Goal: Navigation & Orientation: Locate item on page

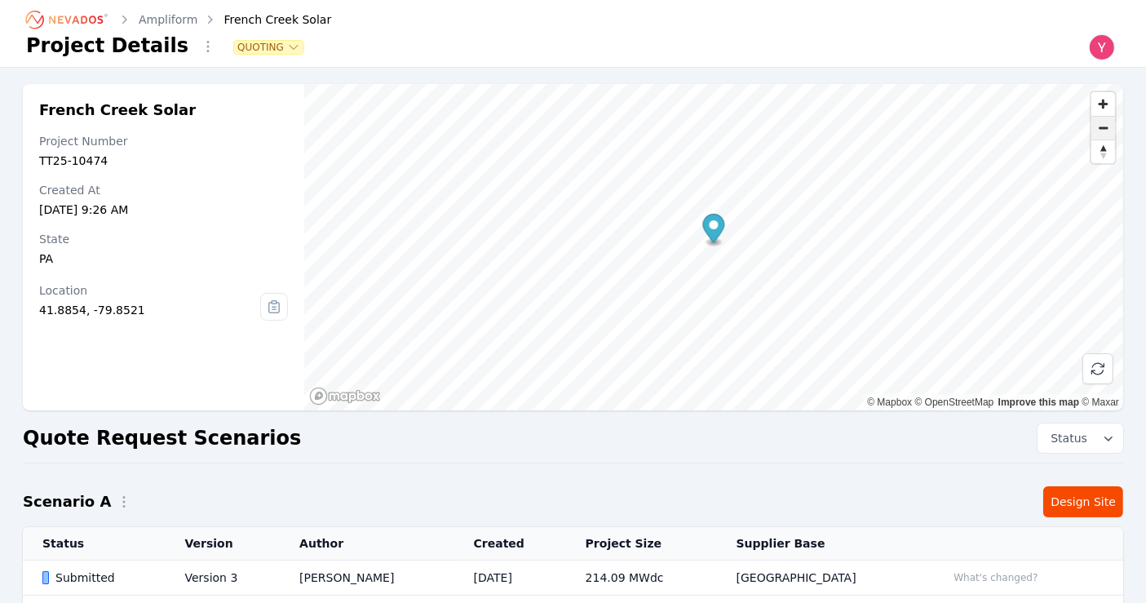
click at [1099, 133] on span "Zoom out" at bounding box center [1103, 128] width 24 height 23
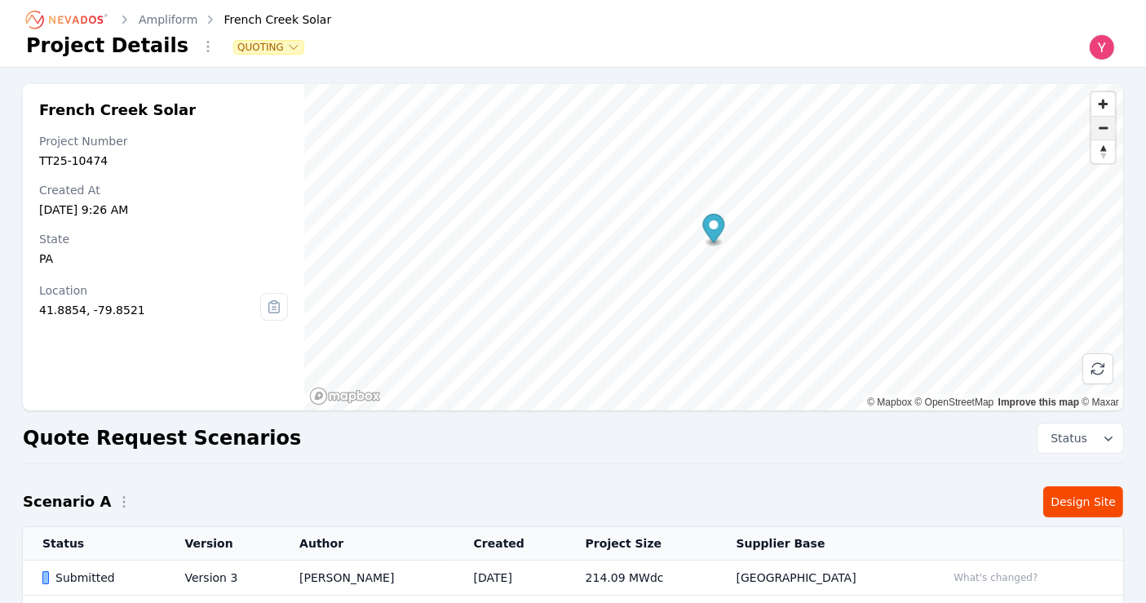
click at [1099, 133] on span "Zoom out" at bounding box center [1103, 128] width 24 height 23
click at [1102, 132] on span "Zoom out" at bounding box center [1103, 128] width 24 height 23
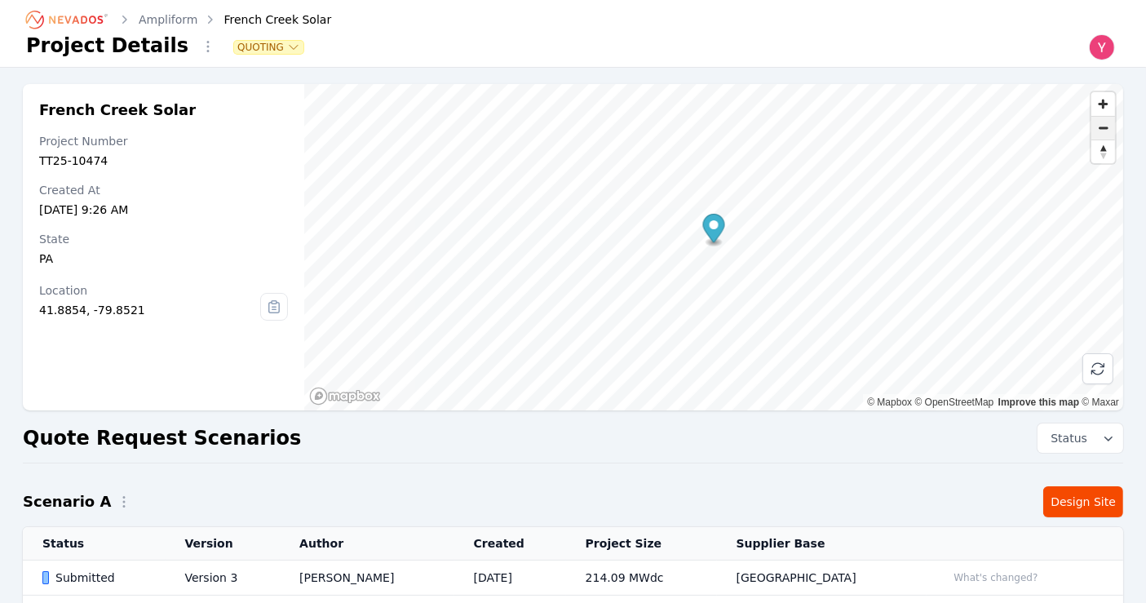
click at [1102, 132] on span "Zoom out" at bounding box center [1103, 128] width 24 height 23
click at [1102, 104] on span "Zoom in" at bounding box center [1103, 104] width 24 height 24
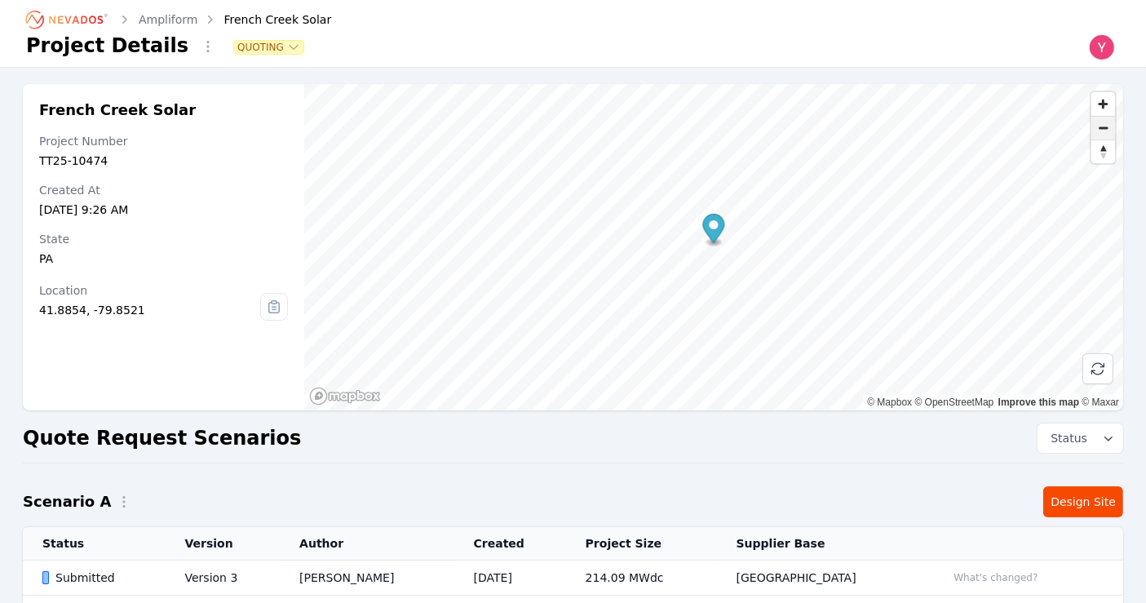
click at [1102, 126] on span "Zoom out" at bounding box center [1103, 128] width 24 height 23
click at [1105, 118] on span "Zoom out" at bounding box center [1103, 128] width 24 height 23
click at [1104, 108] on span "Zoom in" at bounding box center [1103, 104] width 24 height 24
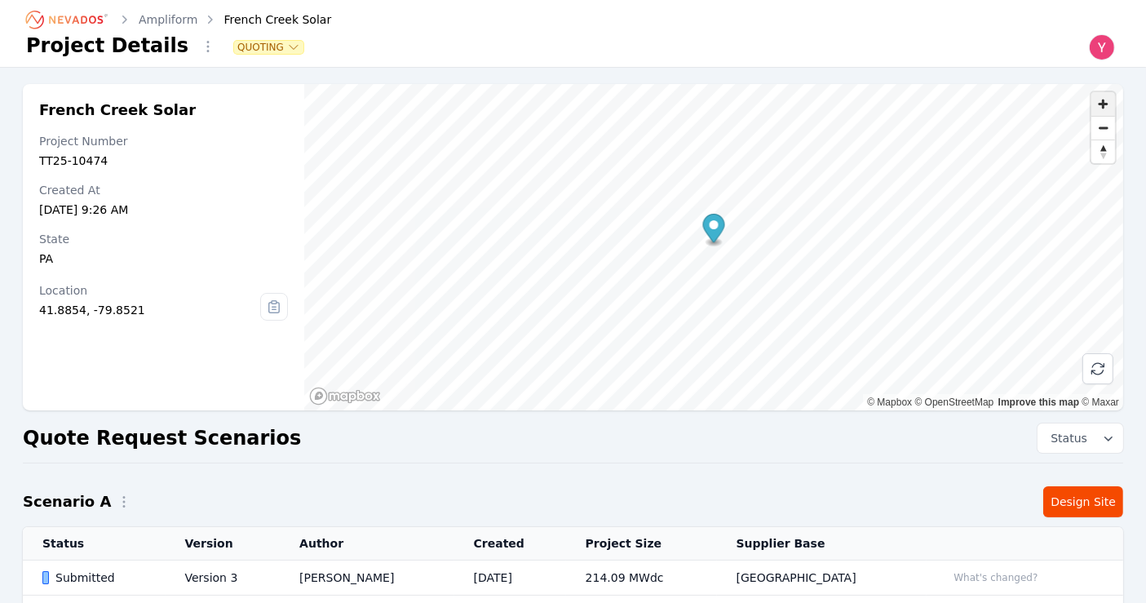
click at [1104, 108] on span "Zoom in" at bounding box center [1103, 104] width 24 height 24
click at [1106, 155] on span "Reset bearing to north" at bounding box center [1103, 151] width 24 height 23
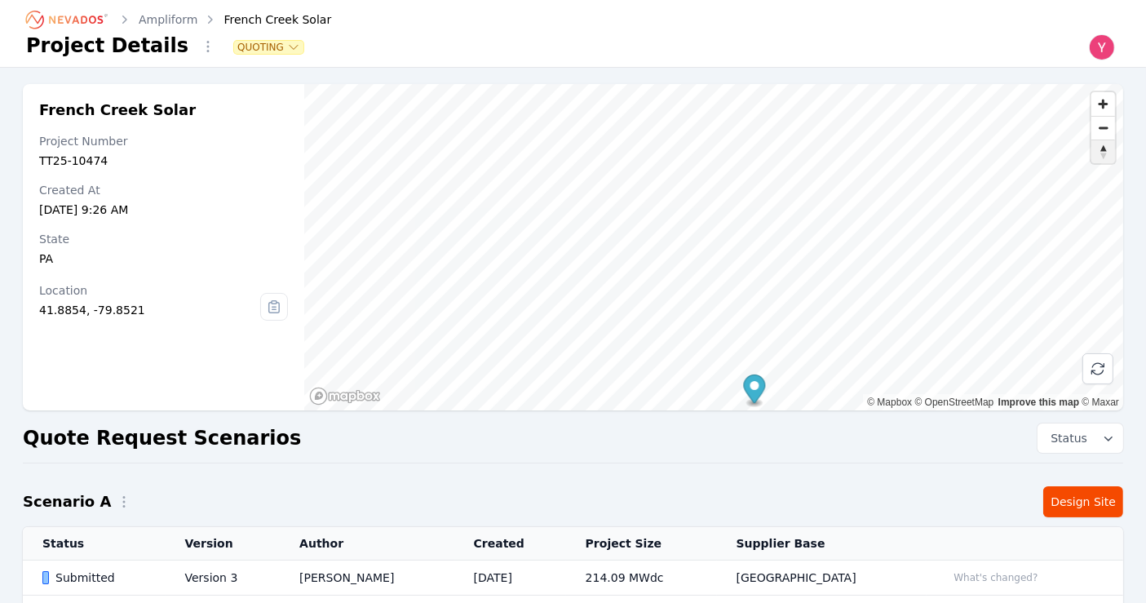
click at [1107, 152] on span "Reset bearing to north" at bounding box center [1103, 151] width 24 height 23
click at [1106, 138] on span "Zoom out" at bounding box center [1103, 128] width 24 height 23
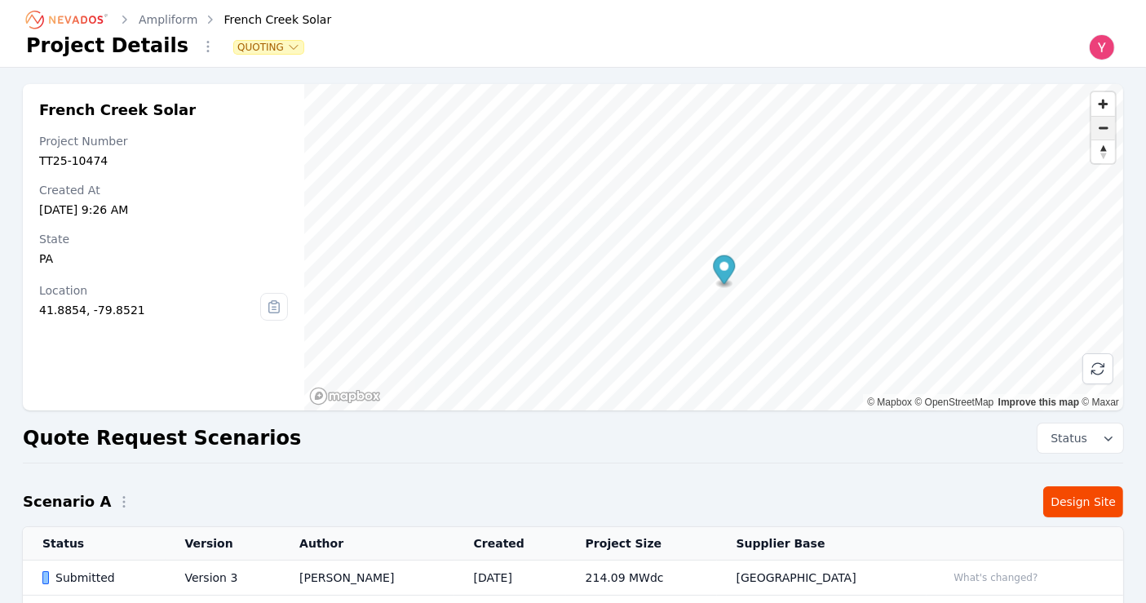
click at [1106, 138] on span "Zoom out" at bounding box center [1103, 128] width 24 height 23
